Goal: Navigation & Orientation: Understand site structure

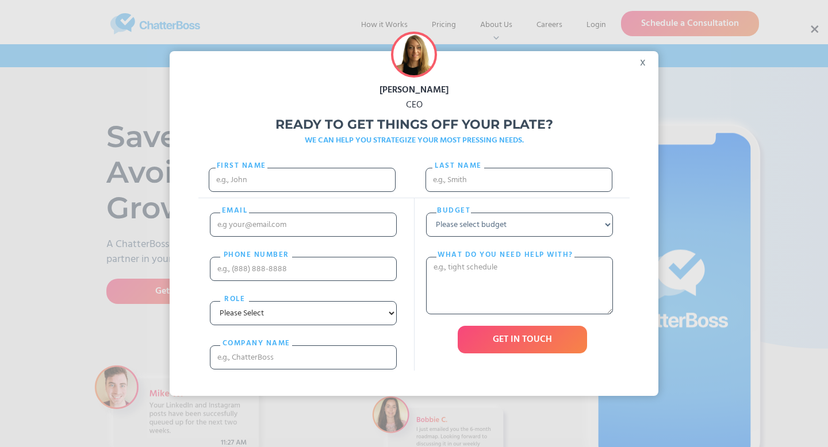
click at [642, 61] on div "x" at bounding box center [646, 59] width 26 height 17
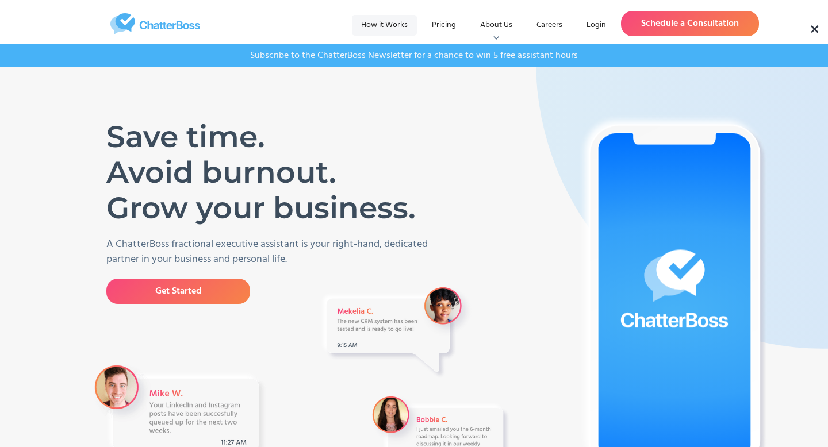
click at [370, 28] on link "How it Works" at bounding box center [384, 25] width 65 height 21
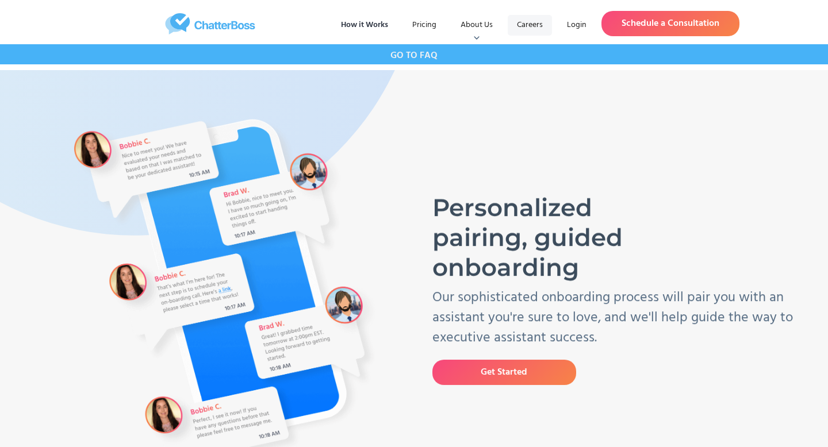
click at [527, 29] on link "Careers" at bounding box center [530, 25] width 44 height 21
